Goal: Task Accomplishment & Management: Use online tool/utility

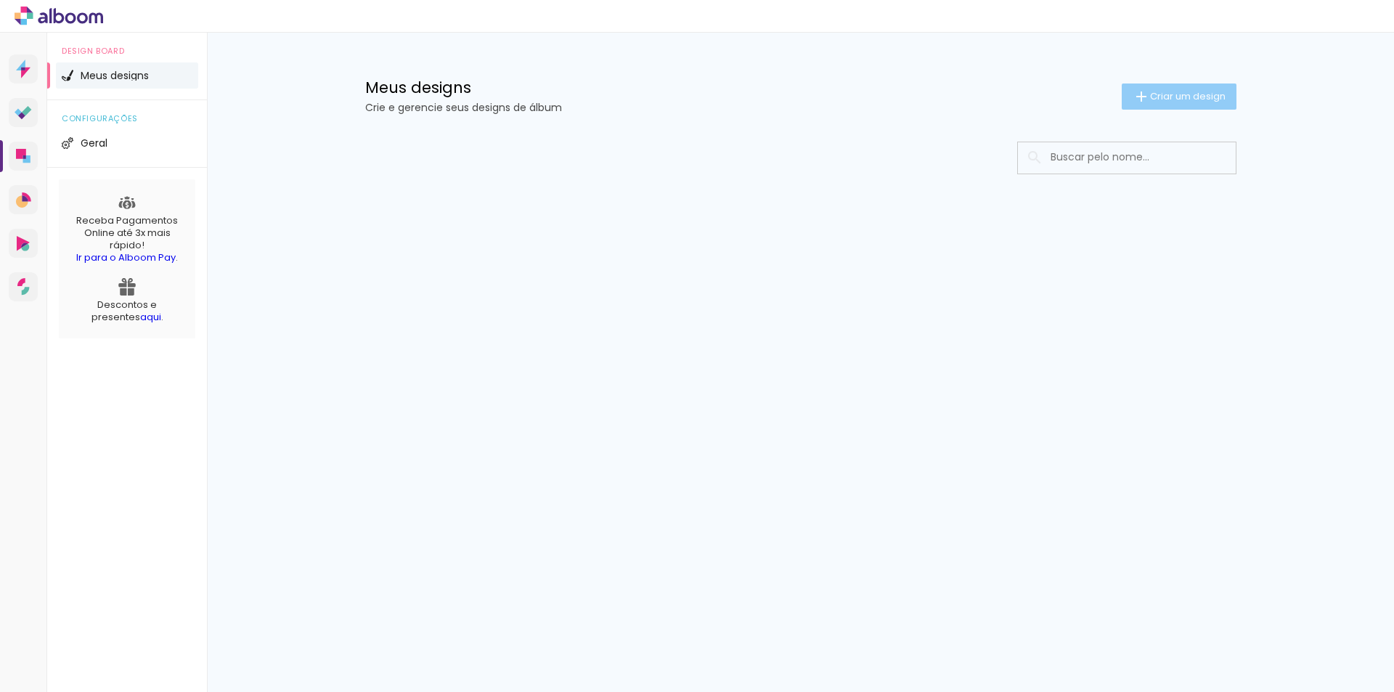
click at [1192, 98] on span "Criar um design" at bounding box center [1188, 95] width 76 height 9
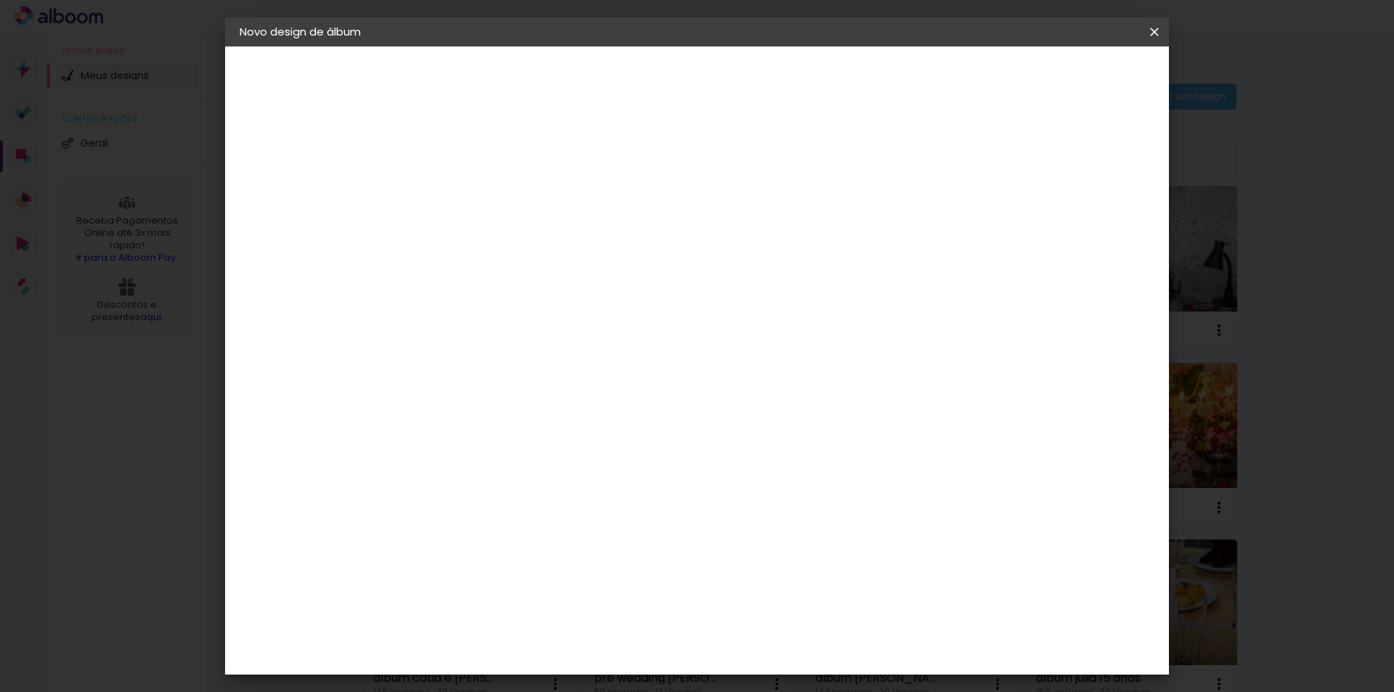
click at [1151, 36] on iron-icon at bounding box center [1154, 32] width 17 height 15
